Goal: Task Accomplishment & Management: Use online tool/utility

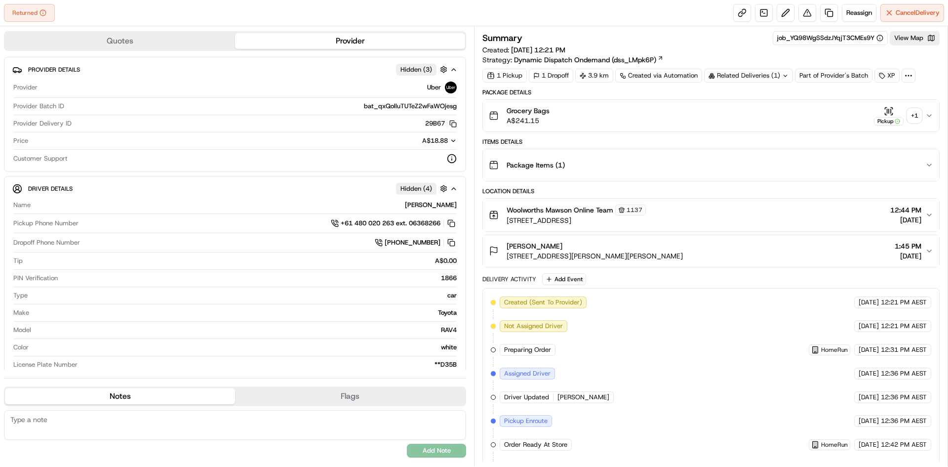
click at [915, 116] on div "+ 1" at bounding box center [915, 116] width 14 height 14
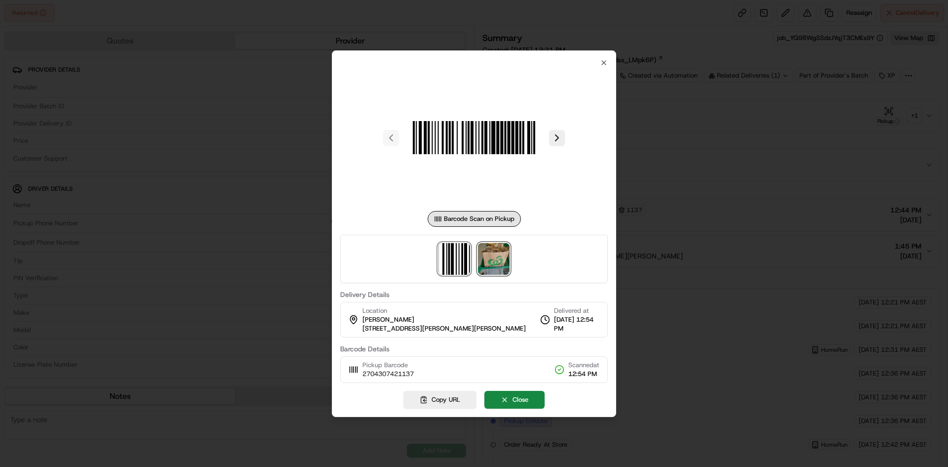
click at [497, 264] on img at bounding box center [494, 259] width 32 height 32
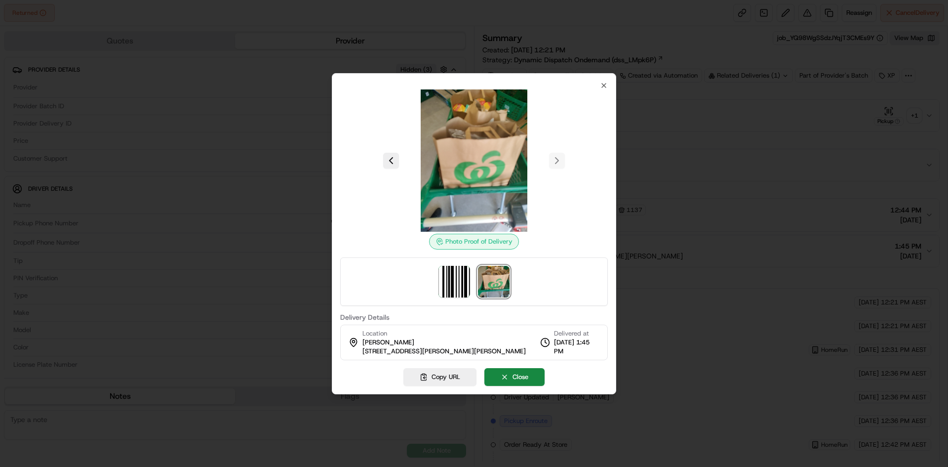
click at [556, 161] on div at bounding box center [474, 160] width 268 height 142
click at [605, 87] on icon "button" at bounding box center [604, 85] width 8 height 8
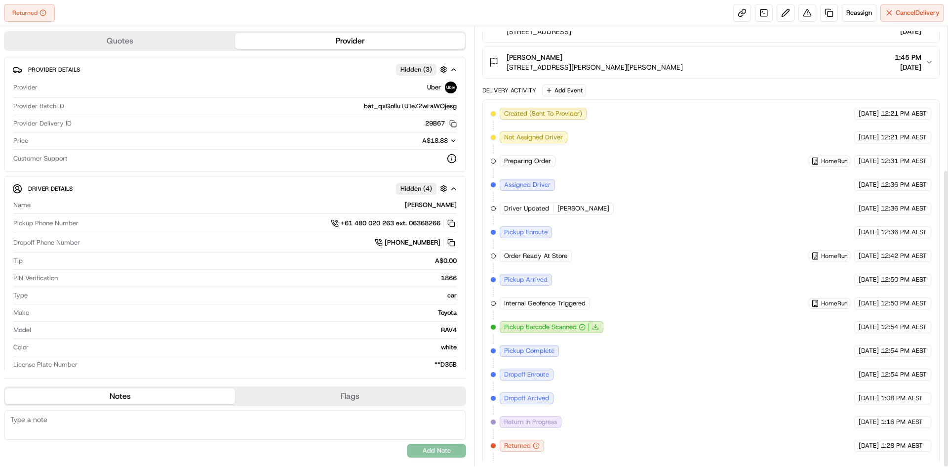
scroll to position [211, 0]
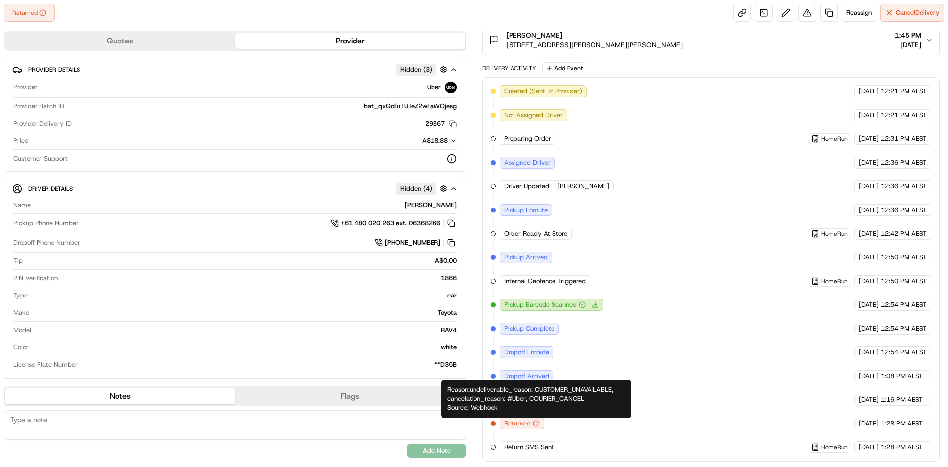
click at [537, 424] on icon "button" at bounding box center [536, 423] width 7 height 7
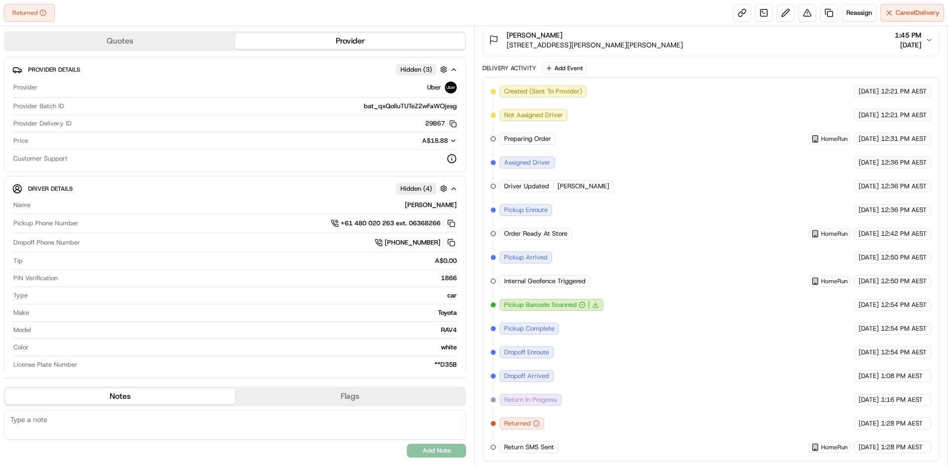
click at [537, 424] on icon "button" at bounding box center [536, 423] width 7 height 7
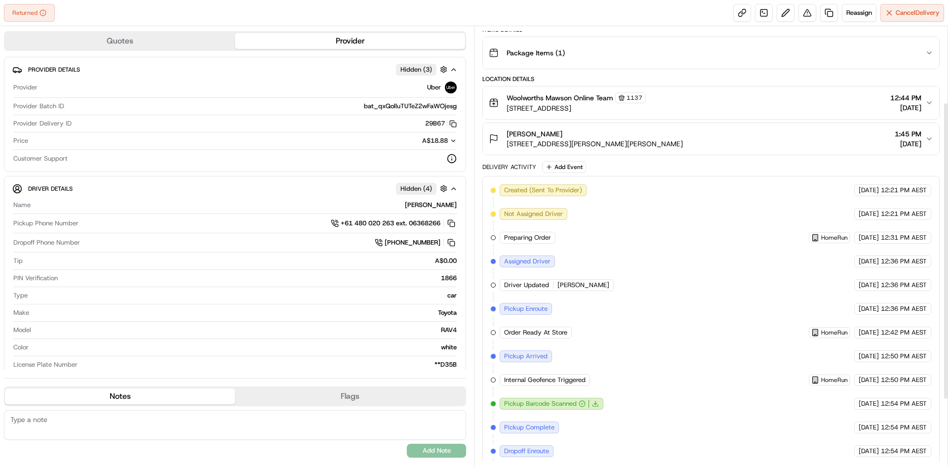
scroll to position [0, 0]
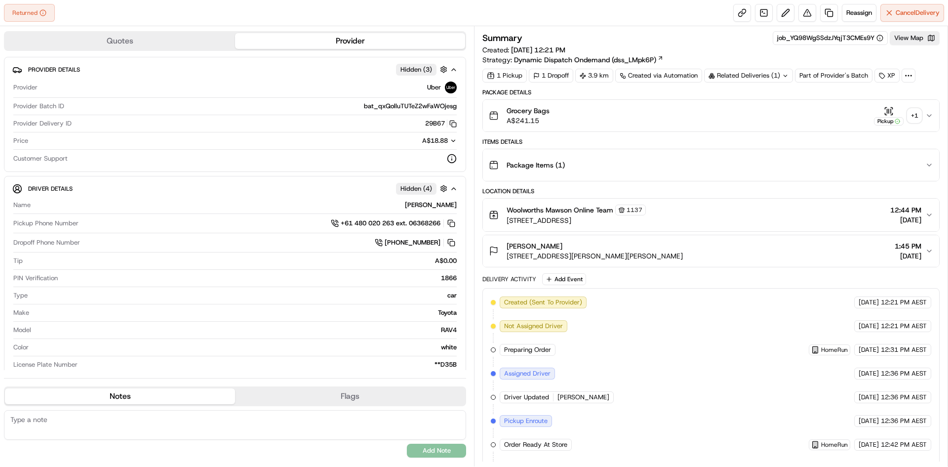
click at [915, 120] on div "+ 1" at bounding box center [915, 116] width 14 height 14
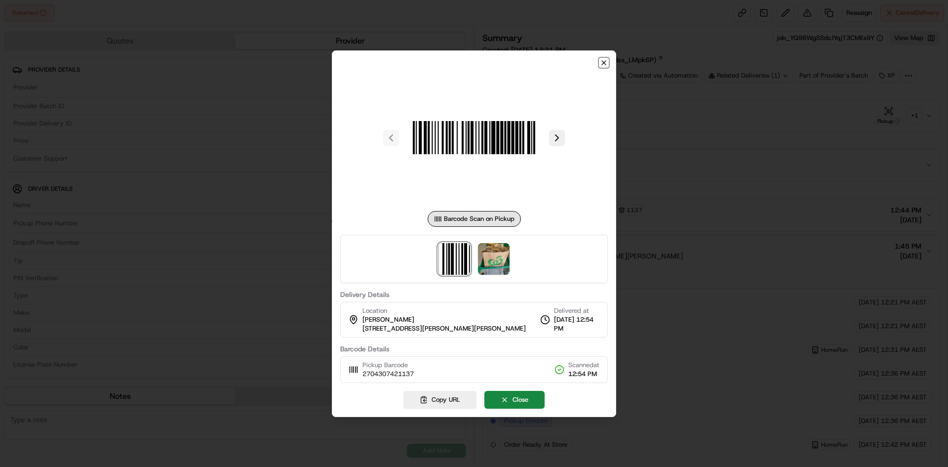
click at [605, 64] on icon "button" at bounding box center [604, 63] width 4 height 4
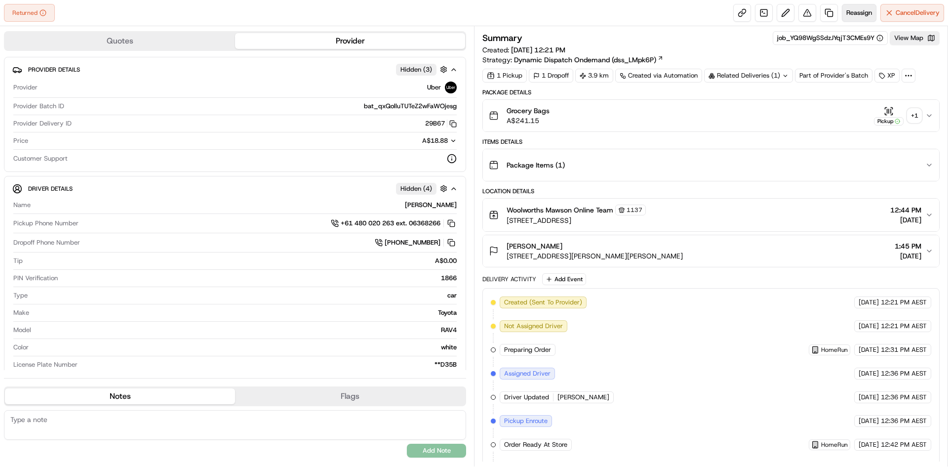
click at [867, 14] on span "Reassign" at bounding box center [859, 12] width 26 height 9
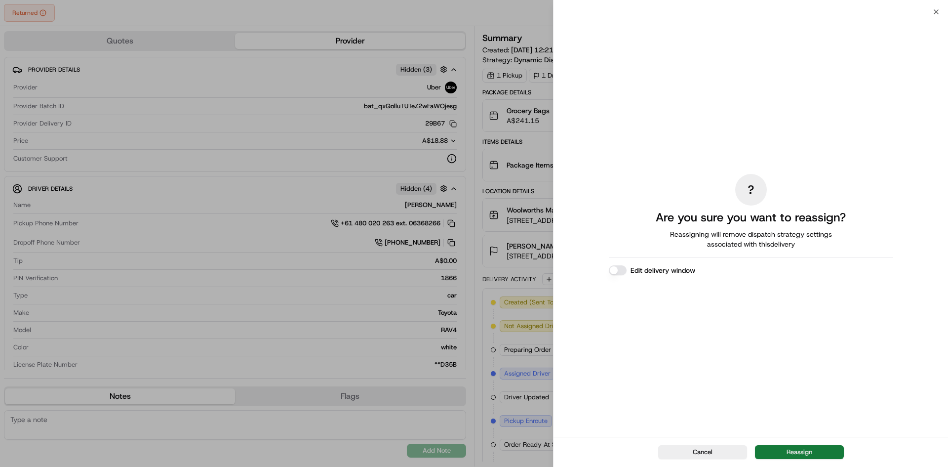
click at [805, 454] on button "Reassign" at bounding box center [799, 452] width 89 height 14
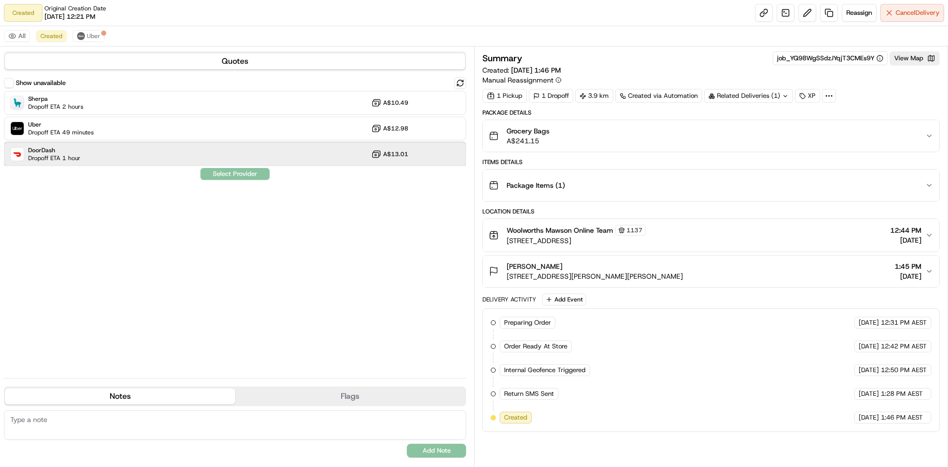
click at [90, 159] on div "DoorDash Dropoff ETA 1 hour A$13.01" at bounding box center [235, 154] width 462 height 24
click at [258, 177] on button "Assign Provider" at bounding box center [235, 174] width 70 height 12
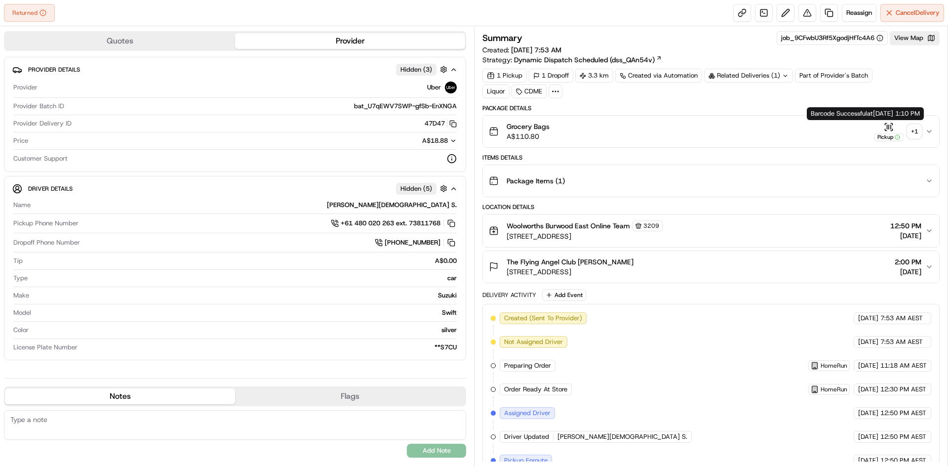
click at [917, 133] on div "+ 1" at bounding box center [915, 131] width 14 height 14
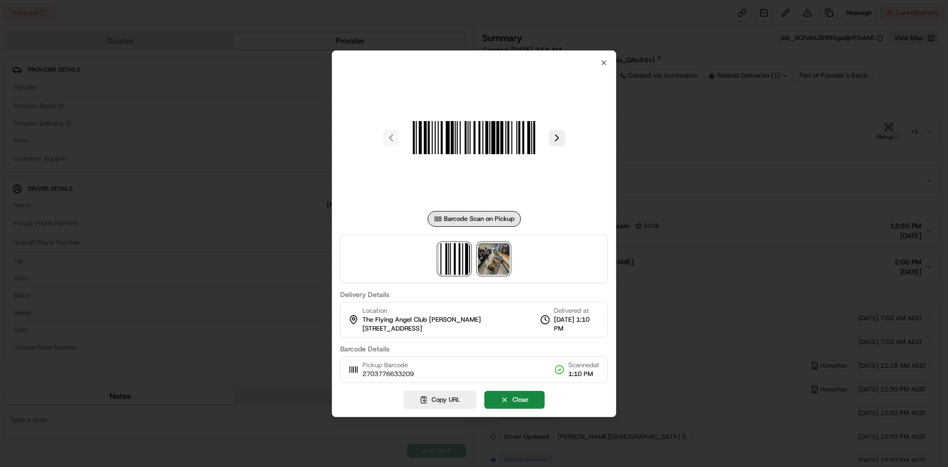
click at [500, 264] on img at bounding box center [494, 259] width 32 height 32
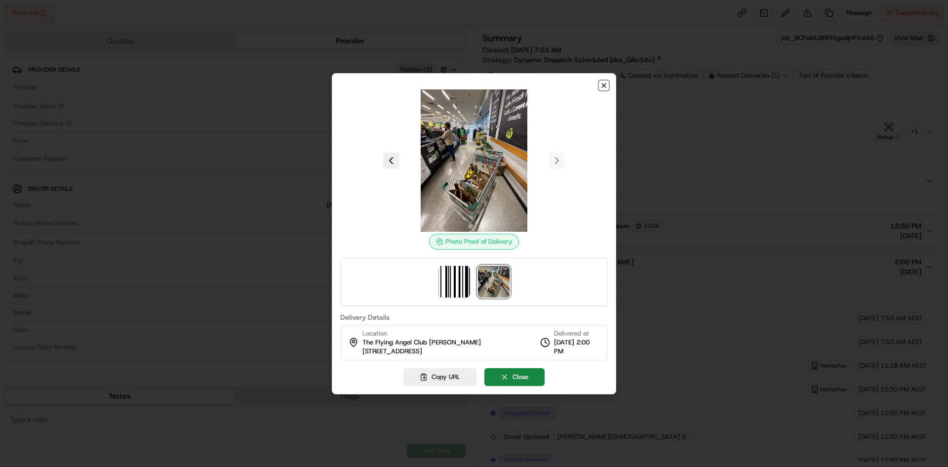
click at [603, 86] on icon "button" at bounding box center [604, 85] width 8 height 8
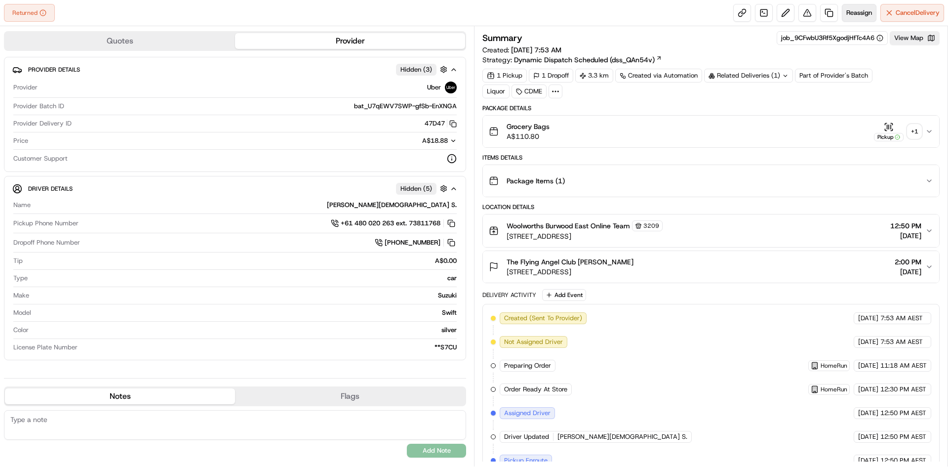
click at [860, 17] on span "Reassign" at bounding box center [859, 12] width 26 height 9
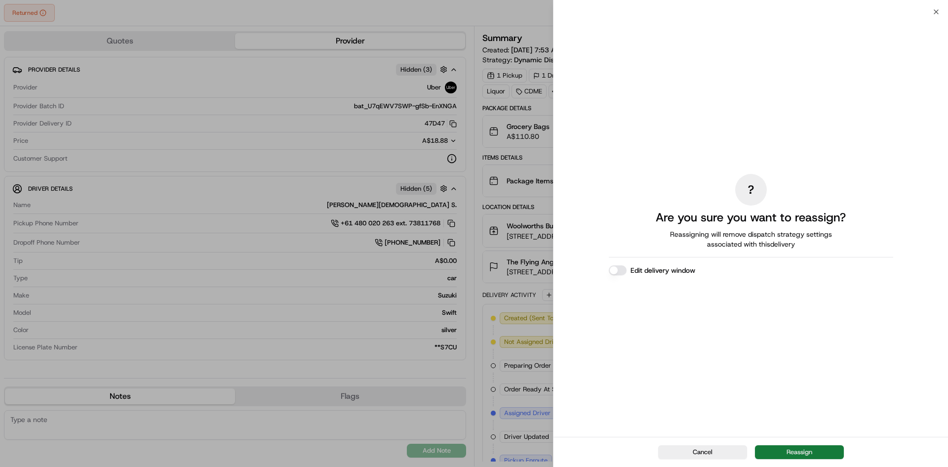
drag, startPoint x: 829, startPoint y: 456, endPoint x: 825, endPoint y: 454, distance: 5.1
click at [827, 456] on button "Reassign" at bounding box center [799, 452] width 89 height 14
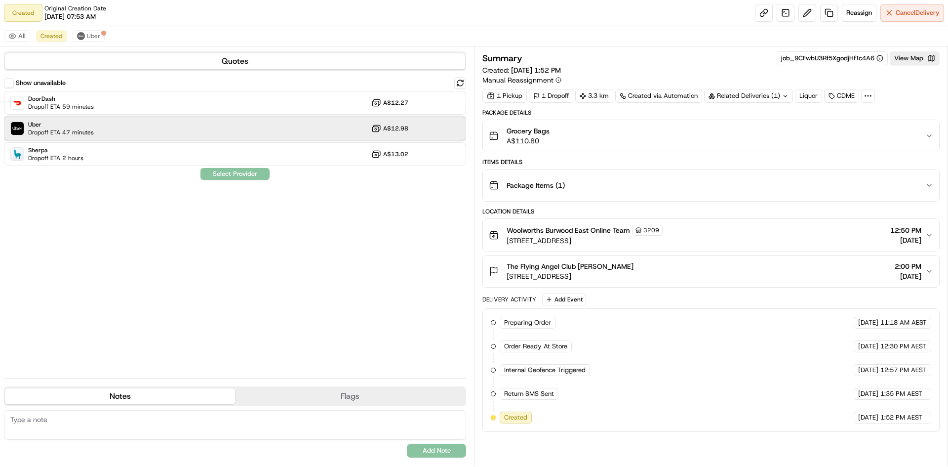
click at [100, 129] on div "Uber Dropoff ETA 47 minutes A$12.98" at bounding box center [235, 129] width 462 height 24
click at [252, 176] on button "Assign Provider" at bounding box center [235, 174] width 70 height 12
